Goal: Navigation & Orientation: Find specific page/section

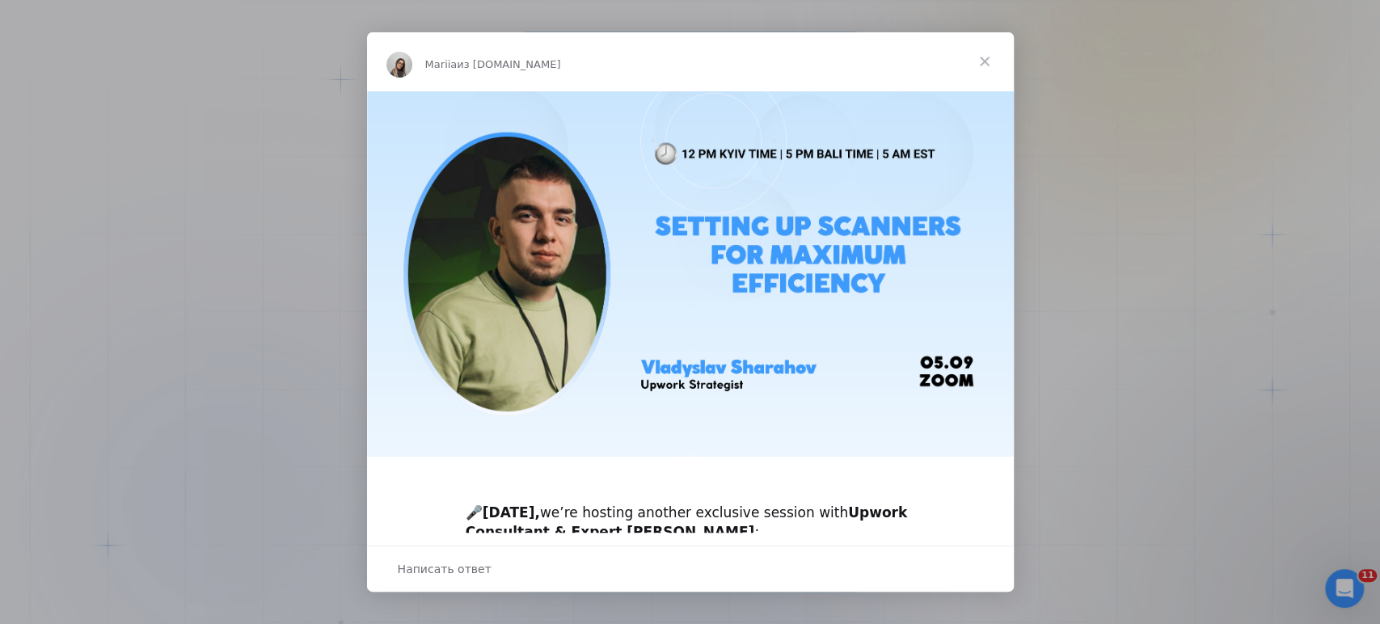
click at [987, 60] on span "Закрыть" at bounding box center [985, 61] width 58 height 58
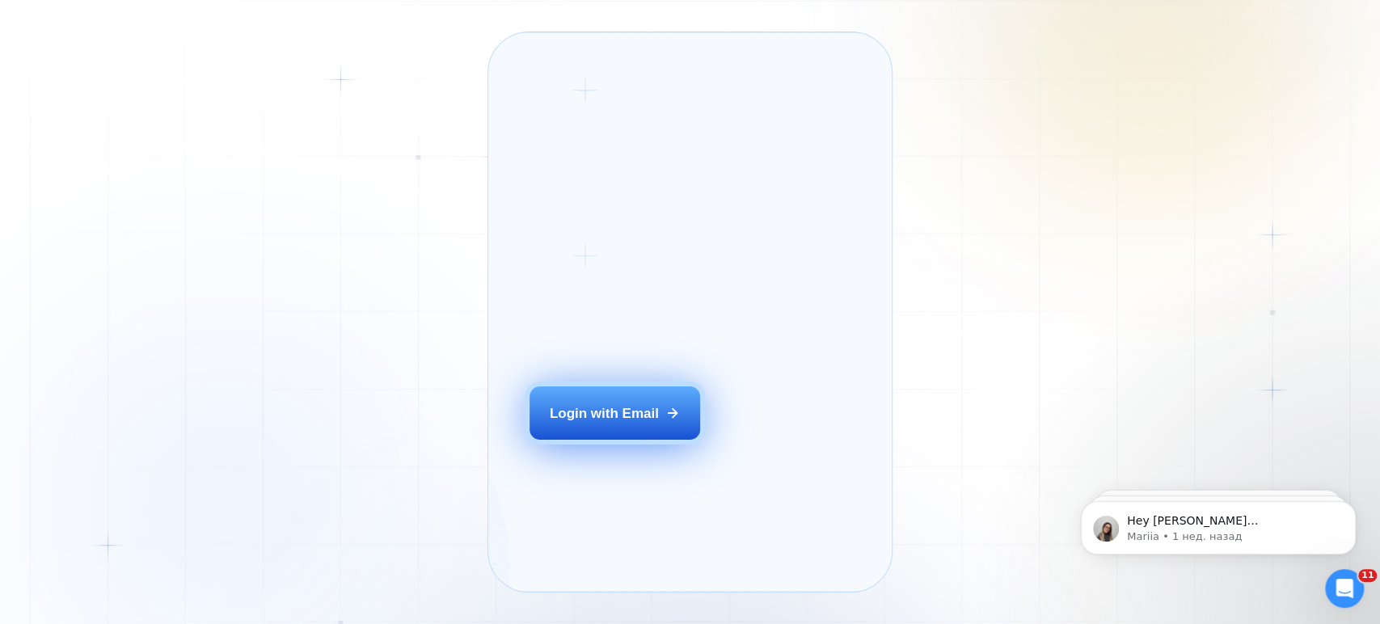
click at [634, 423] on div "Login with Email" at bounding box center [604, 413] width 109 height 19
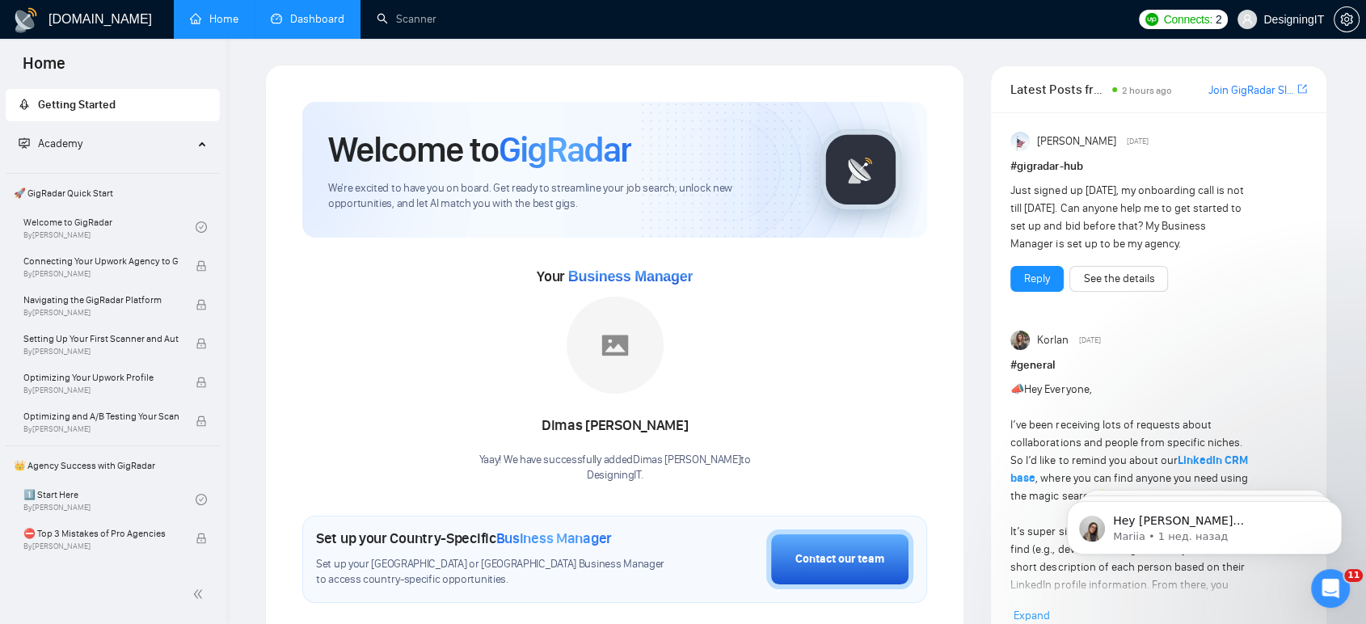
click at [310, 26] on link "Dashboard" at bounding box center [308, 19] width 74 height 14
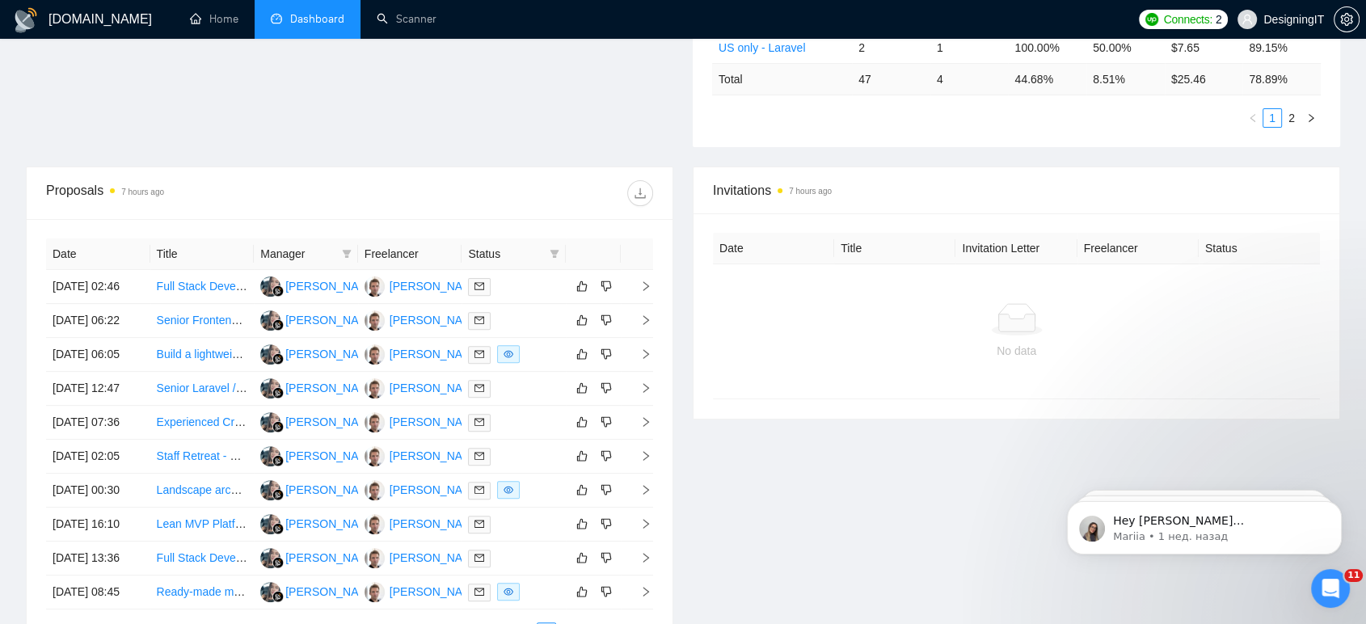
scroll to position [359, 0]
